Goal: Obtain resource: Download file/media

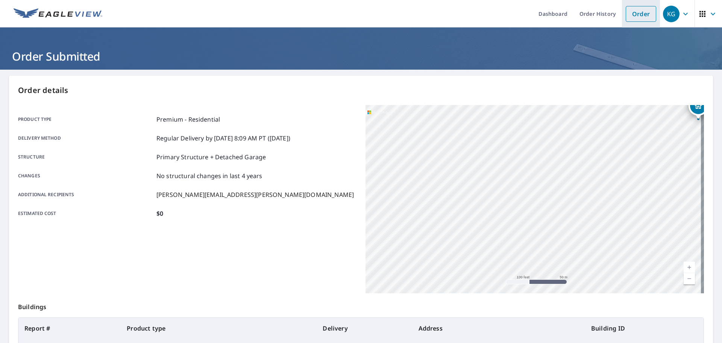
click at [634, 12] on link "Order" at bounding box center [641, 14] width 30 height 16
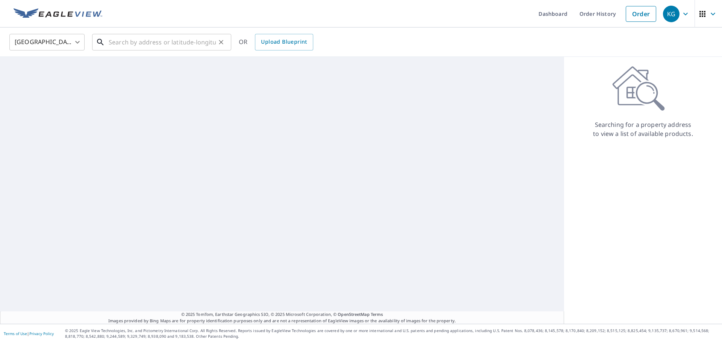
click at [172, 48] on input "text" at bounding box center [162, 42] width 107 height 21
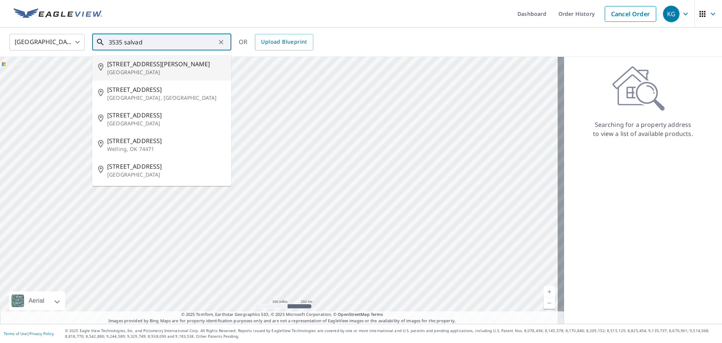
click at [161, 70] on p "[GEOGRAPHIC_DATA]" at bounding box center [166, 72] width 118 height 8
type input "[STREET_ADDRESS][PERSON_NAME]"
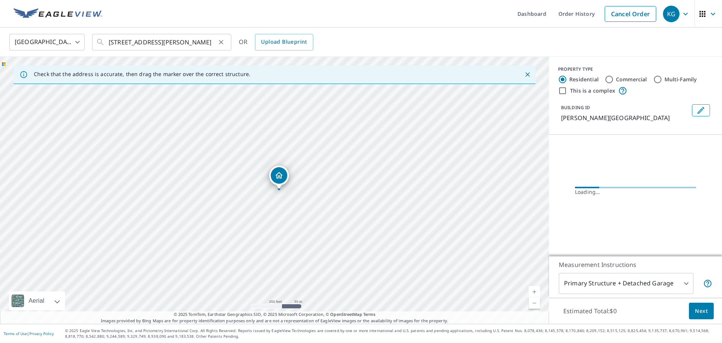
click at [223, 40] on icon "Clear" at bounding box center [221, 42] width 5 height 5
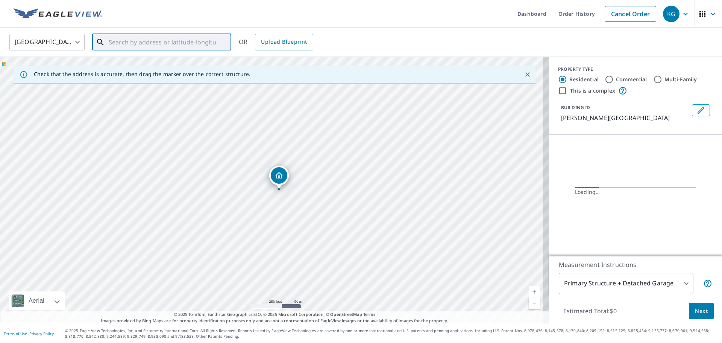
click at [176, 46] on input "text" at bounding box center [162, 42] width 107 height 21
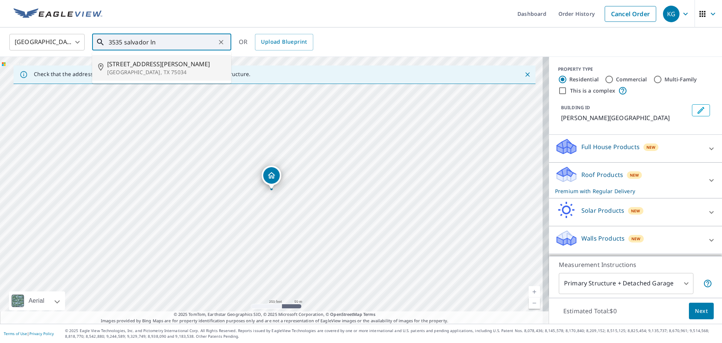
click at [170, 68] on p "[GEOGRAPHIC_DATA], TX 75034" at bounding box center [166, 72] width 118 height 8
type input "[STREET_ADDRESS][PERSON_NAME]"
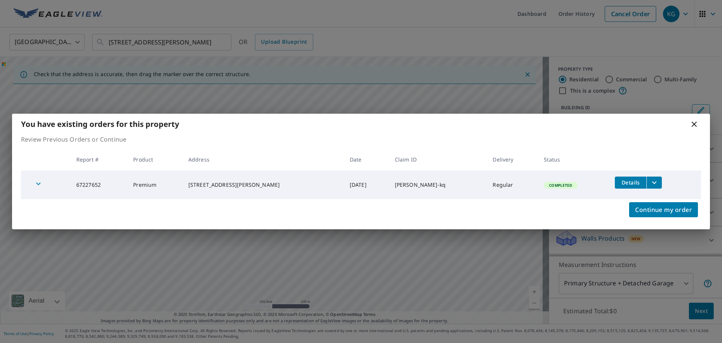
click at [650, 183] on icon "filesDropdownBtn-67227652" at bounding box center [654, 182] width 9 height 9
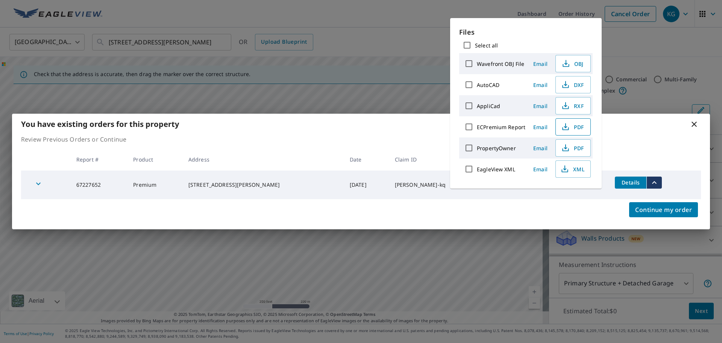
click at [570, 126] on span "PDF" at bounding box center [572, 126] width 24 height 9
click at [691, 122] on icon at bounding box center [694, 124] width 9 height 9
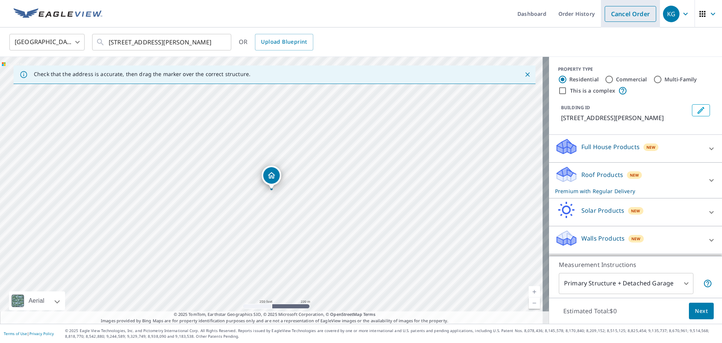
click at [617, 14] on link "Cancel Order" at bounding box center [631, 14] width 52 height 16
